Goal: Navigation & Orientation: Go to known website

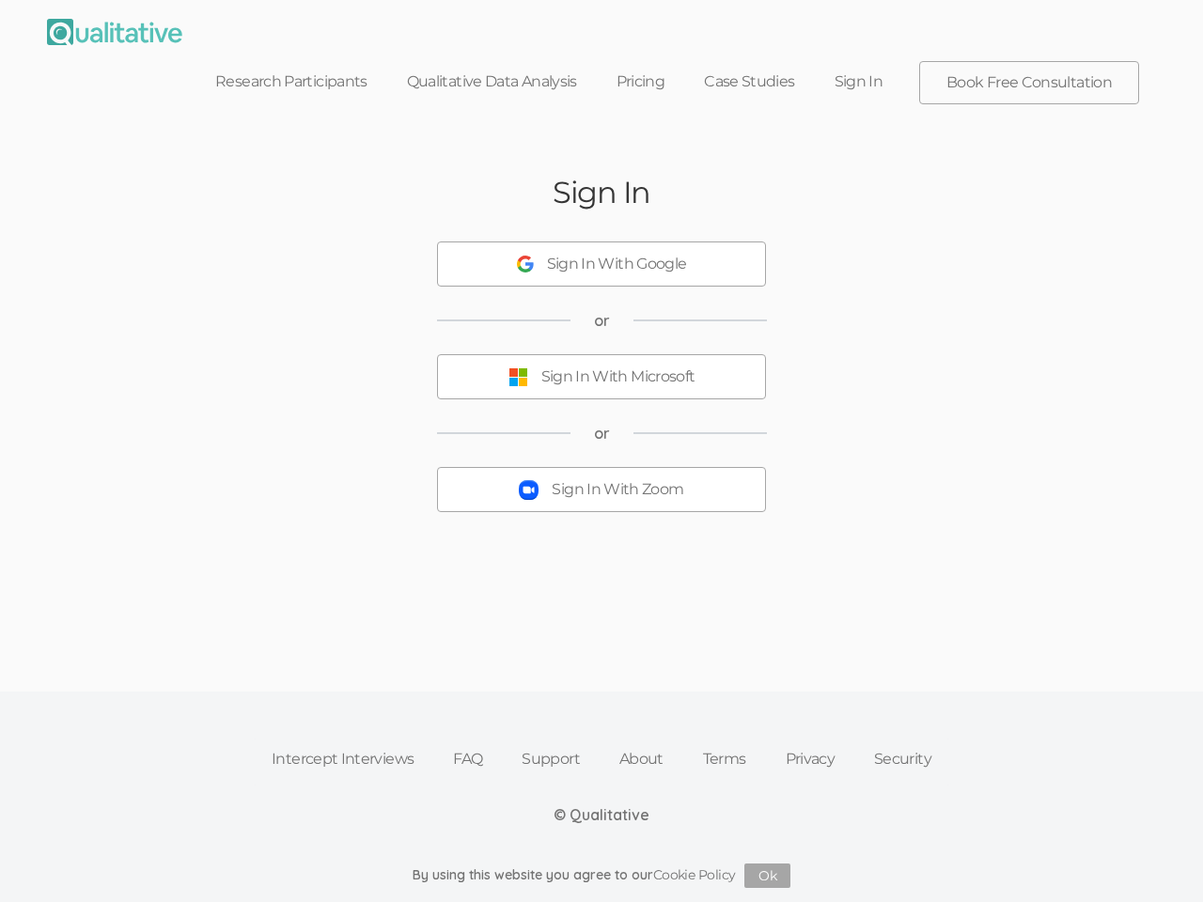
click at [601, 467] on button "Sign In With Zoom" at bounding box center [601, 489] width 329 height 45
click at [601, 254] on div "Sign In With Google" at bounding box center [617, 265] width 140 height 22
click at [601, 366] on div "Sign In With Microsoft" at bounding box center [618, 377] width 154 height 22
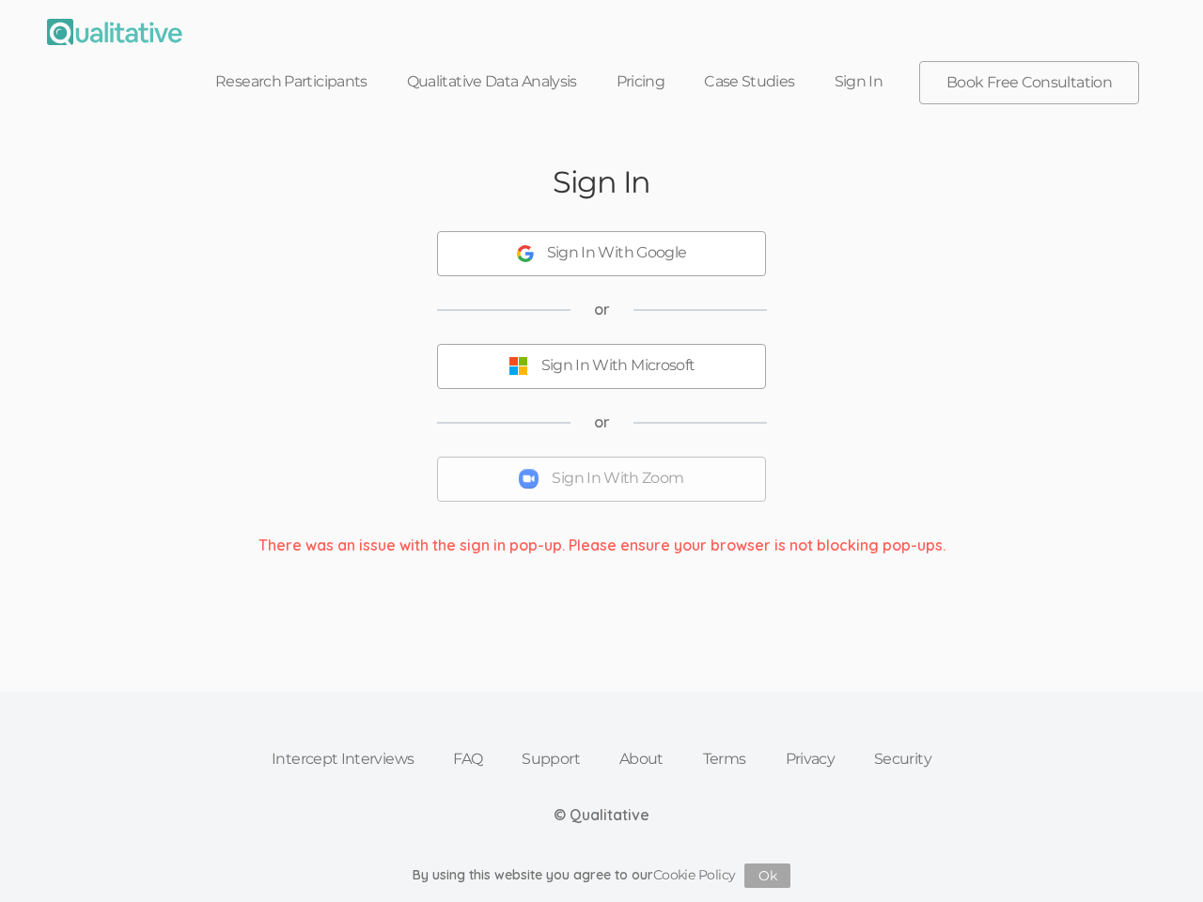
click at [768, 876] on button "Ok" at bounding box center [767, 875] width 46 height 24
